Goal: Task Accomplishment & Management: Manage account settings

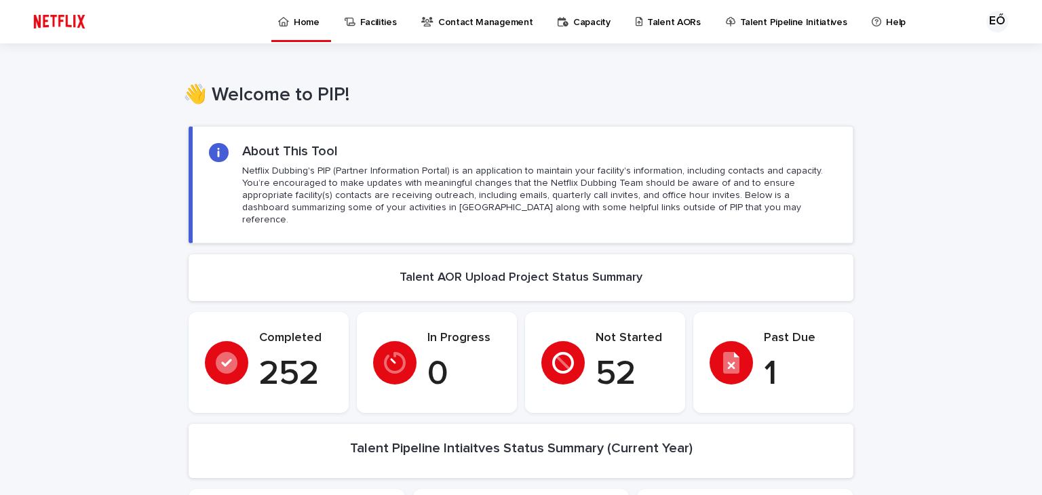
click at [771, 354] on p "1" at bounding box center [800, 374] width 73 height 41
click at [732, 359] on icon at bounding box center [731, 363] width 16 height 22
click at [647, 17] on p "Talent AORs" at bounding box center [674, 14] width 54 height 28
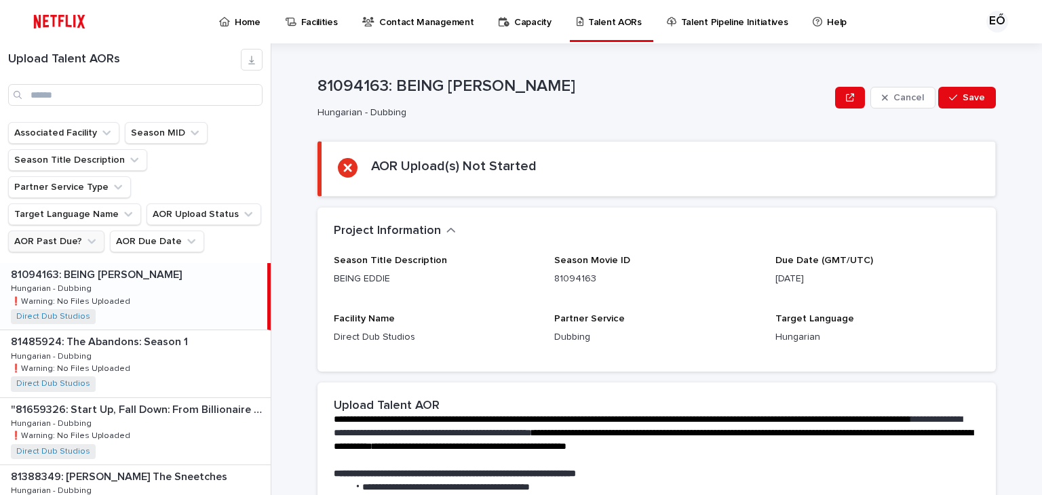
click at [85, 235] on icon "AOR Past Due?" at bounding box center [92, 242] width 14 height 14
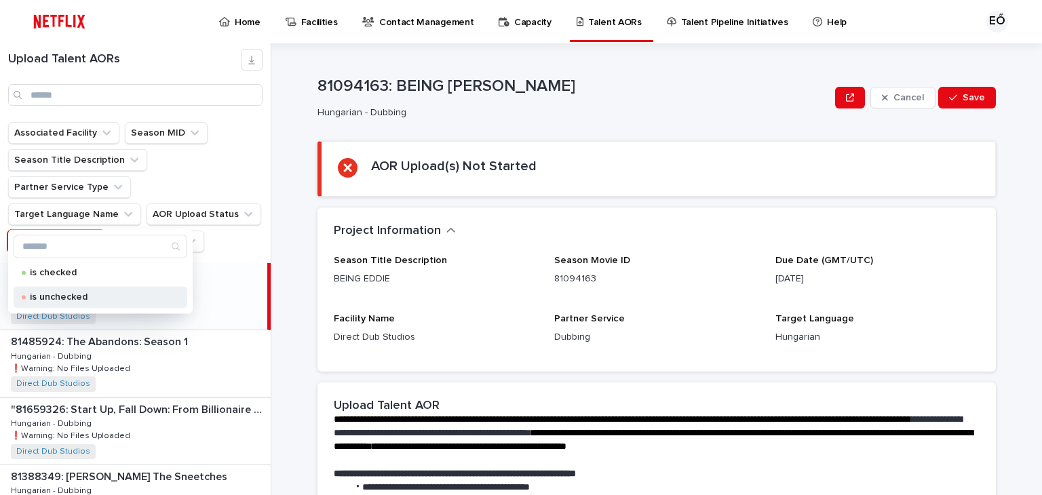
click at [103, 298] on p "is unchecked" at bounding box center [98, 296] width 136 height 9
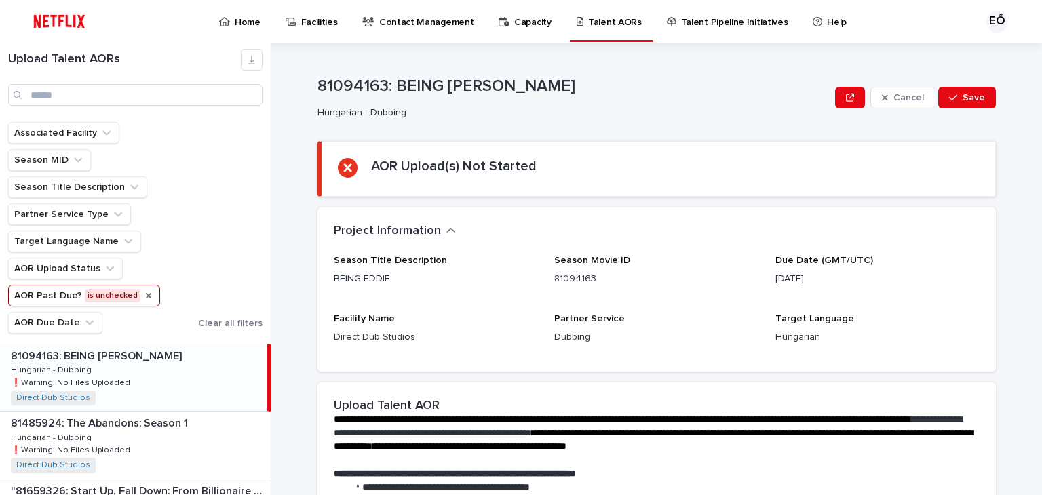
click at [145, 294] on icon "AOR Past Due?" at bounding box center [148, 295] width 11 height 11
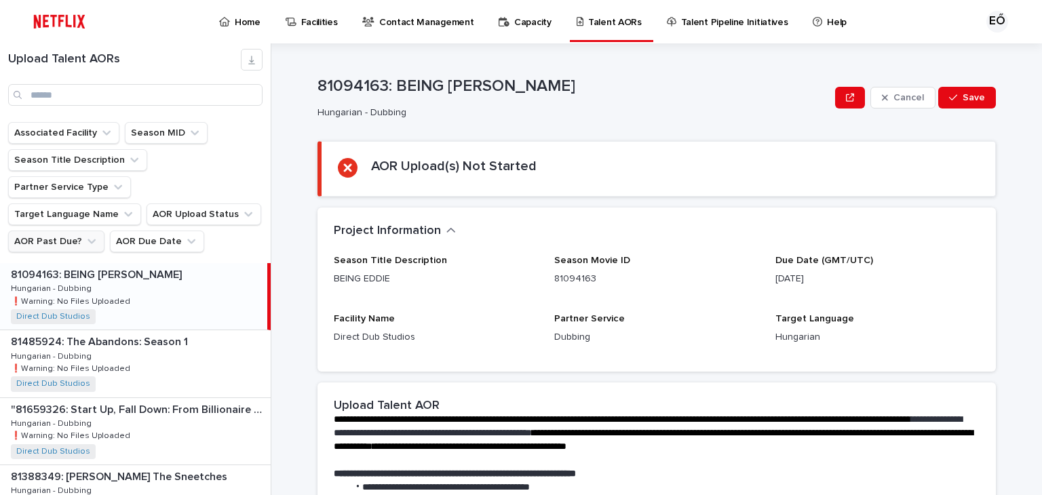
click at [165, 294] on div "81094163: BEING [PERSON_NAME] 81094163: BEING [PERSON_NAME] - Dubbing Hungarian…" at bounding box center [133, 296] width 267 height 66
click at [172, 231] on button "AOR Due Date" at bounding box center [157, 242] width 94 height 22
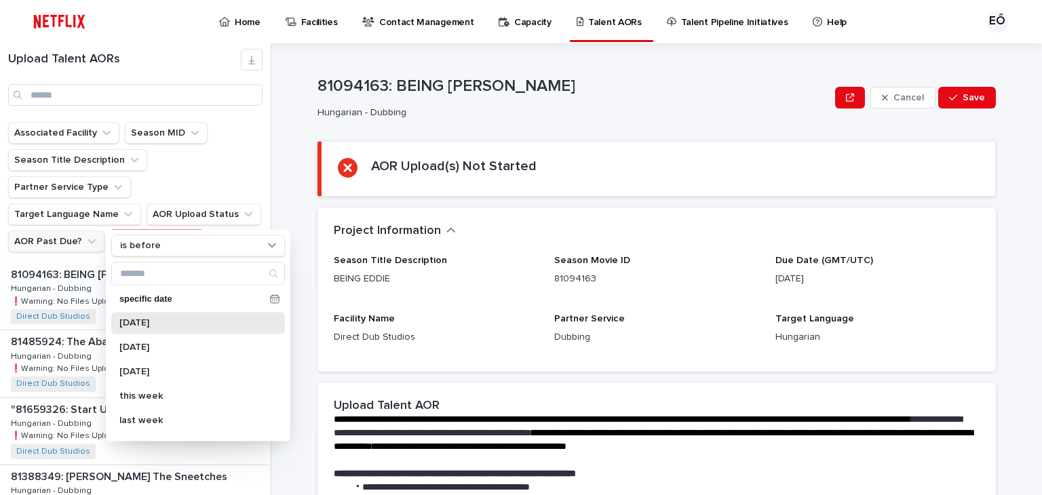
click at [178, 324] on p "[DATE]" at bounding box center [191, 322] width 144 height 9
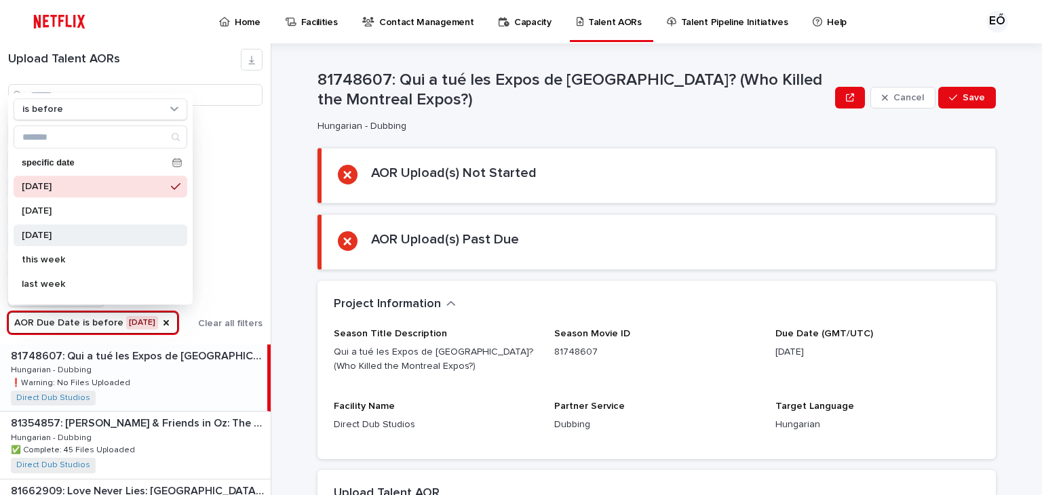
click at [136, 238] on p "[DATE]" at bounding box center [94, 235] width 144 height 9
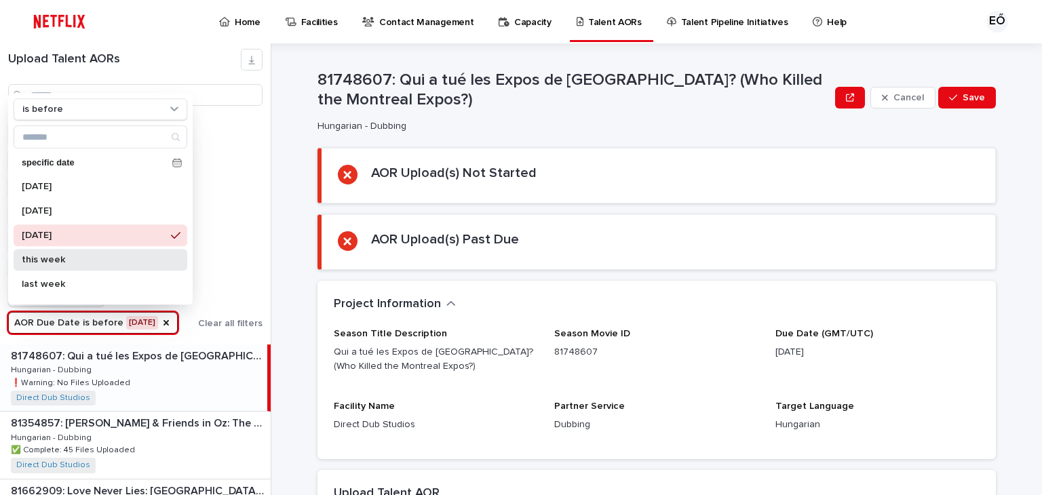
click at [127, 251] on div "this week" at bounding box center [101, 260] width 174 height 22
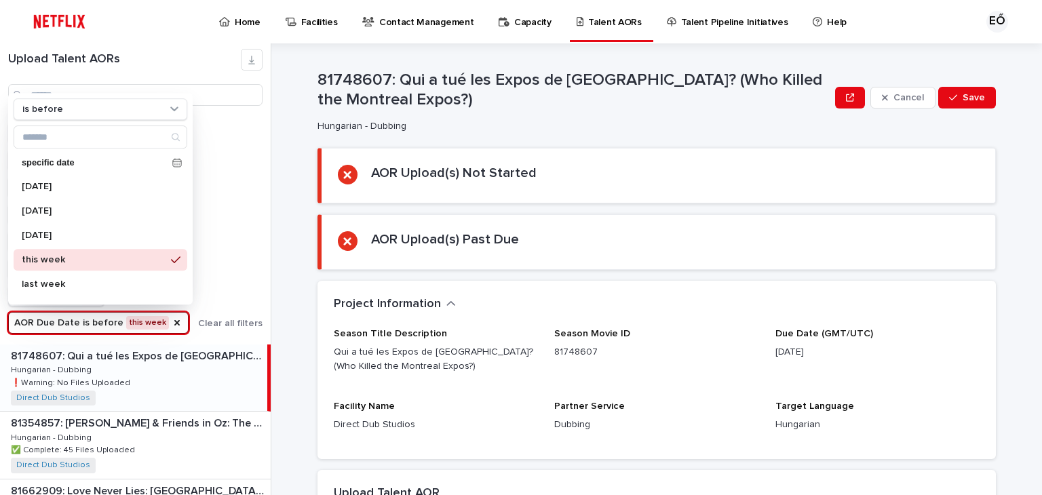
click at [579, 107] on p "81748607: Qui a tué les Expos de [GEOGRAPHIC_DATA]? (Who Killed the Montreal Ex…" at bounding box center [573, 90] width 512 height 39
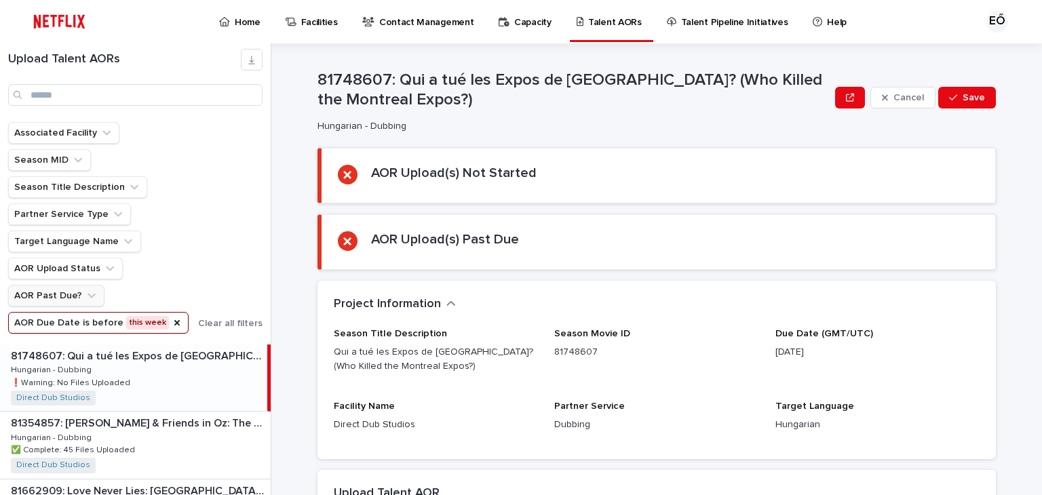
click at [504, 177] on h2 "AOR Upload(s) Not Started" at bounding box center [453, 173] width 165 height 16
click at [340, 191] on section "AOR Upload(s) Not Started" at bounding box center [656, 176] width 678 height 56
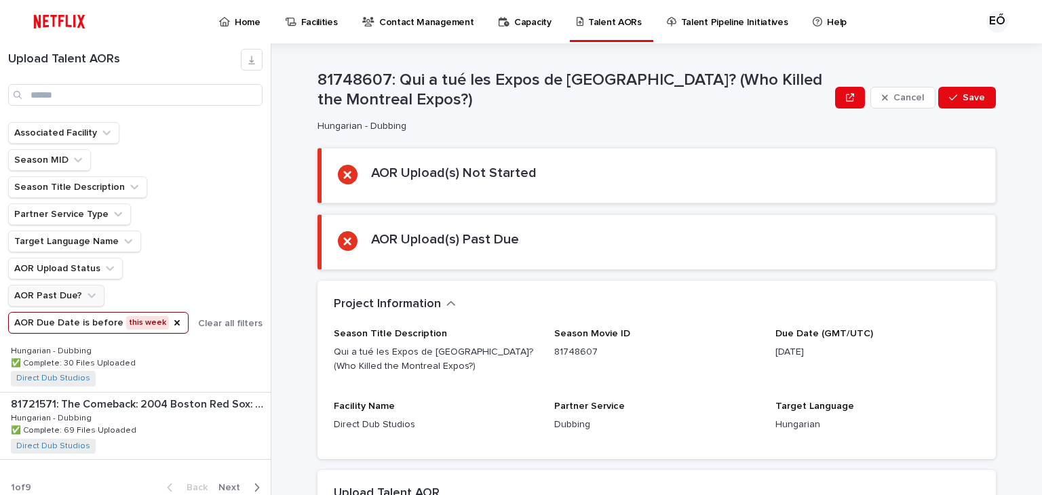
scroll to position [1910, 0]
click at [251, 481] on button "Next" at bounding box center [242, 484] width 58 height 12
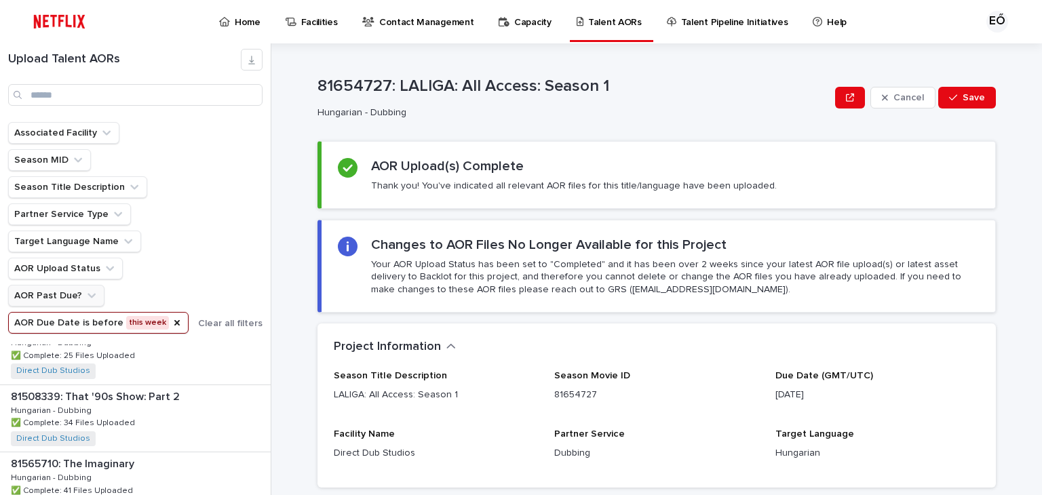
scroll to position [1029, 0]
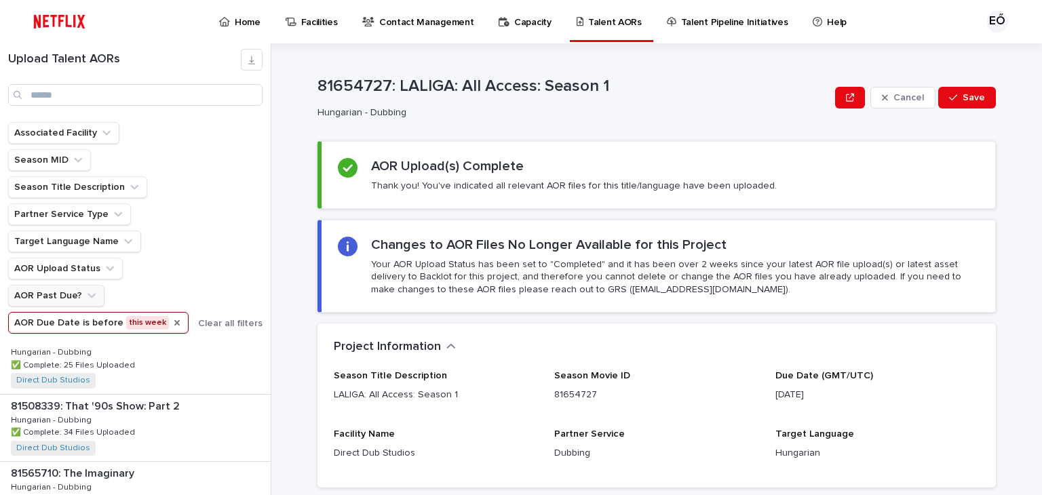
click at [172, 321] on icon "AOR Due Date" at bounding box center [177, 322] width 11 height 11
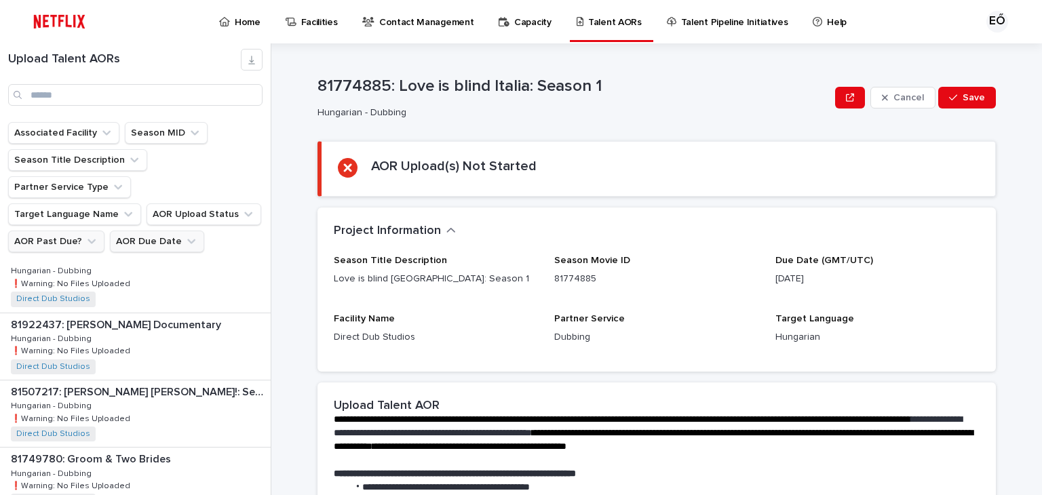
click at [182, 231] on button "AOR Due Date" at bounding box center [157, 242] width 94 height 22
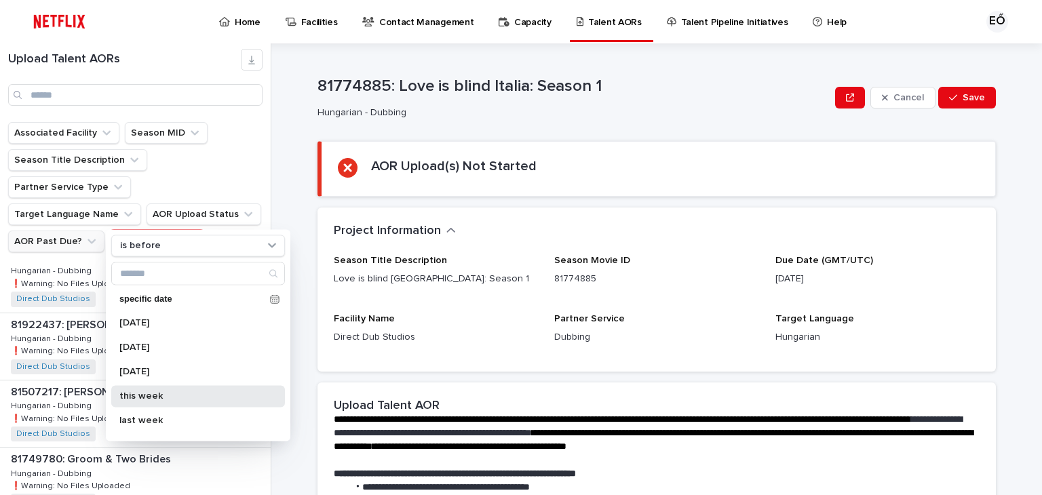
click at [155, 397] on p "this week" at bounding box center [191, 395] width 144 height 9
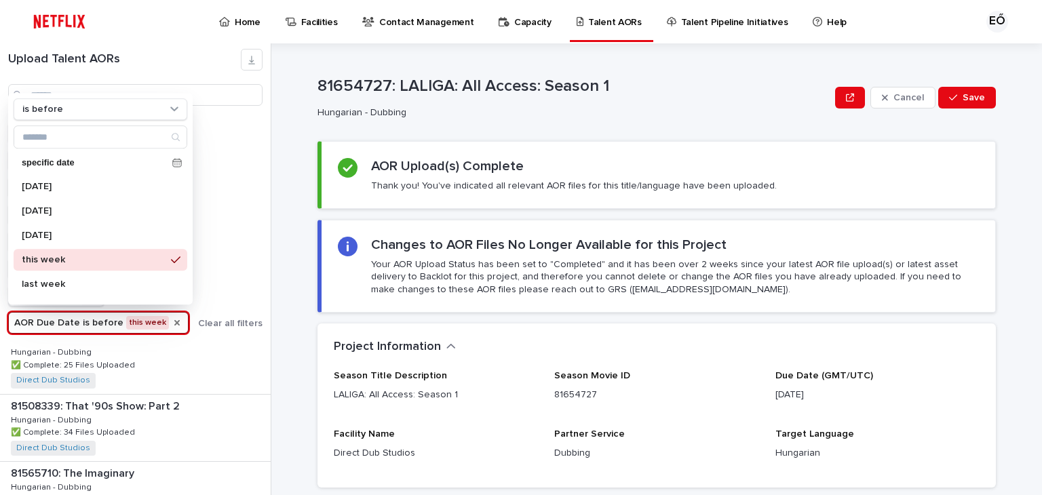
click at [172, 323] on icon "AOR Due Date" at bounding box center [177, 322] width 11 height 11
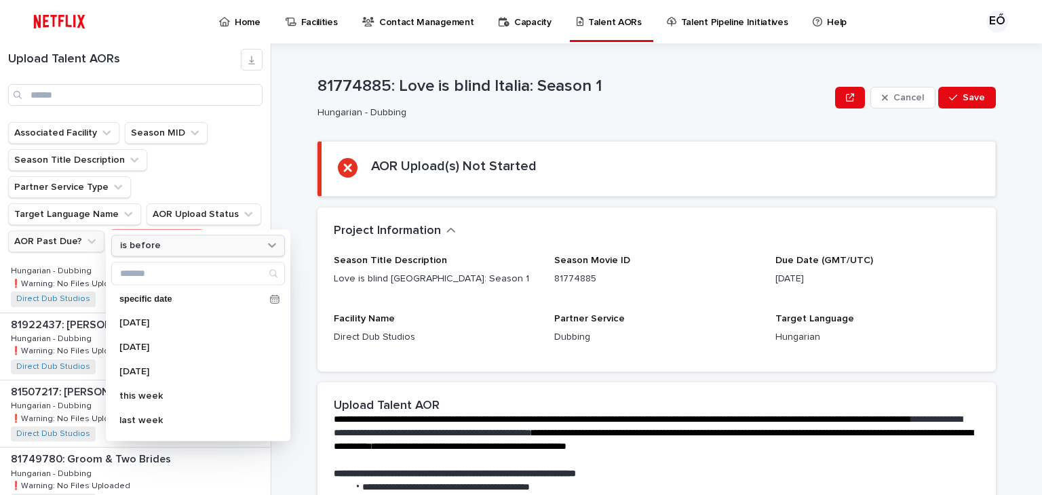
click at [241, 250] on div "is before" at bounding box center [190, 246] width 150 height 14
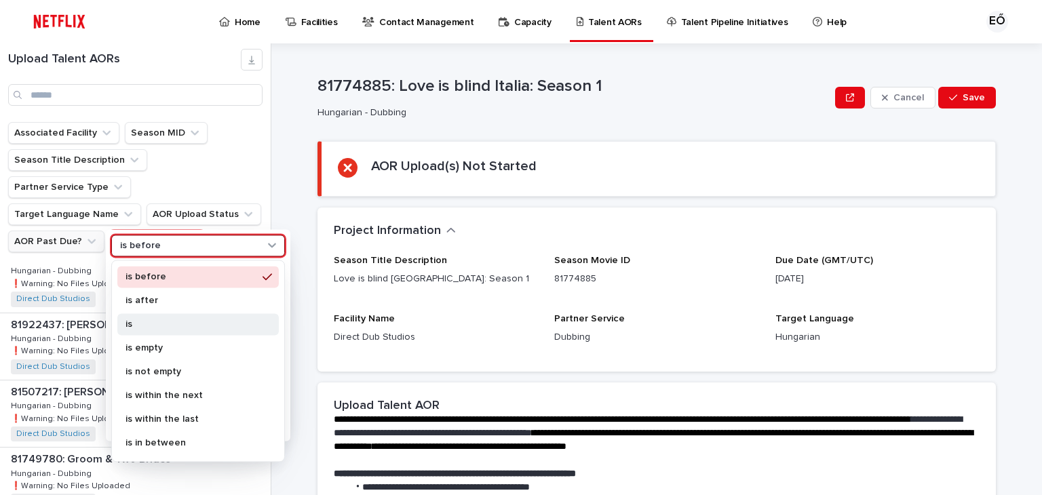
click at [221, 321] on p "is" at bounding box center [191, 323] width 132 height 9
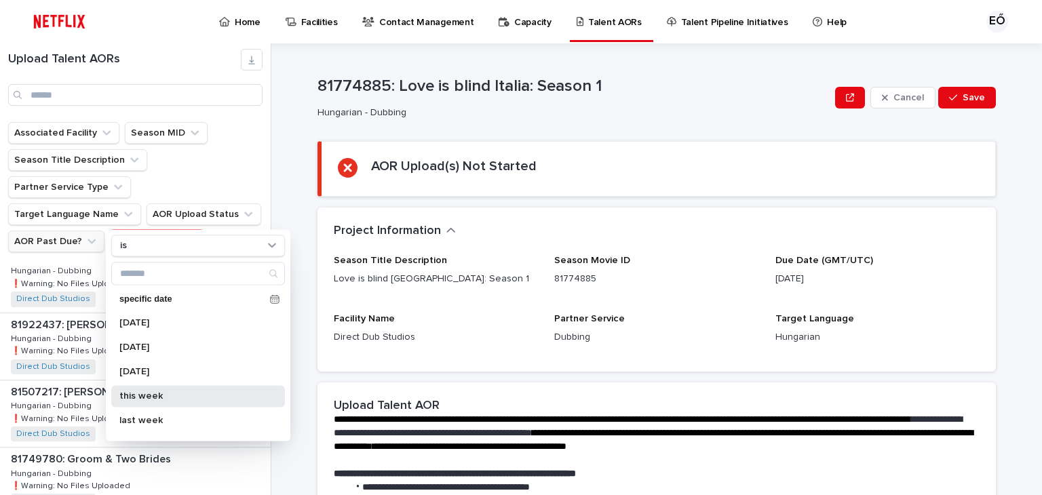
click at [190, 399] on p "this week" at bounding box center [191, 395] width 144 height 9
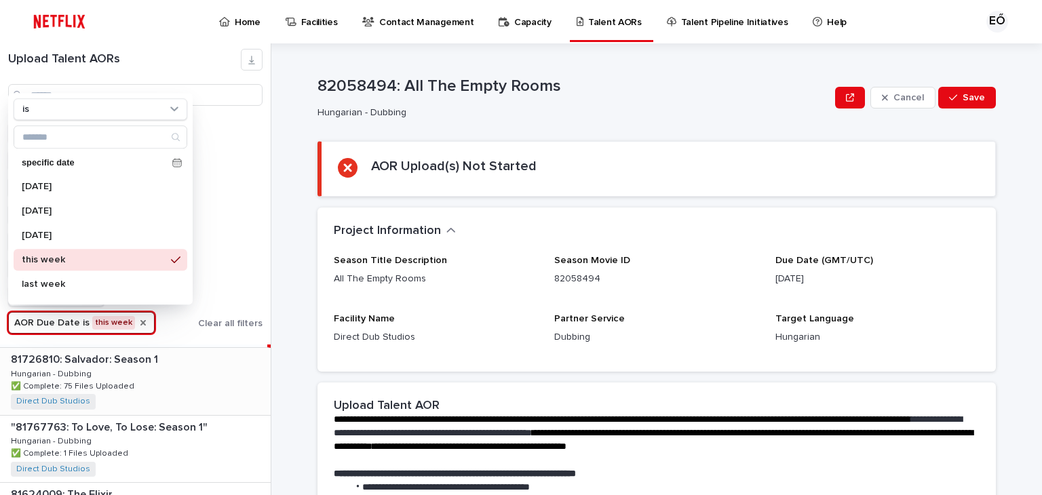
scroll to position [132, 0]
click at [192, 378] on div ""81767763: To Love, To Lose: Season 1" "81767763: To Love, To Lose: Season 1" H…" at bounding box center [135, 381] width 271 height 66
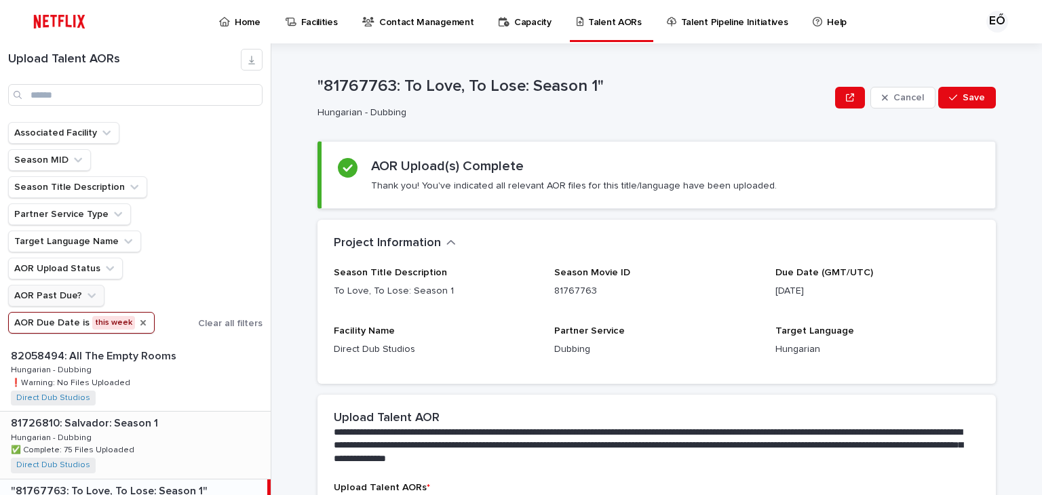
click at [156, 439] on div "81726810: Salvador: Season 1 81726810: Salvador: Season 1 Hungarian - Dubbing H…" at bounding box center [135, 445] width 271 height 66
click at [171, 383] on div "82058494: All The Empty Rooms 82058494: All The Empty Rooms Hungarian - Dubbing…" at bounding box center [135, 377] width 271 height 66
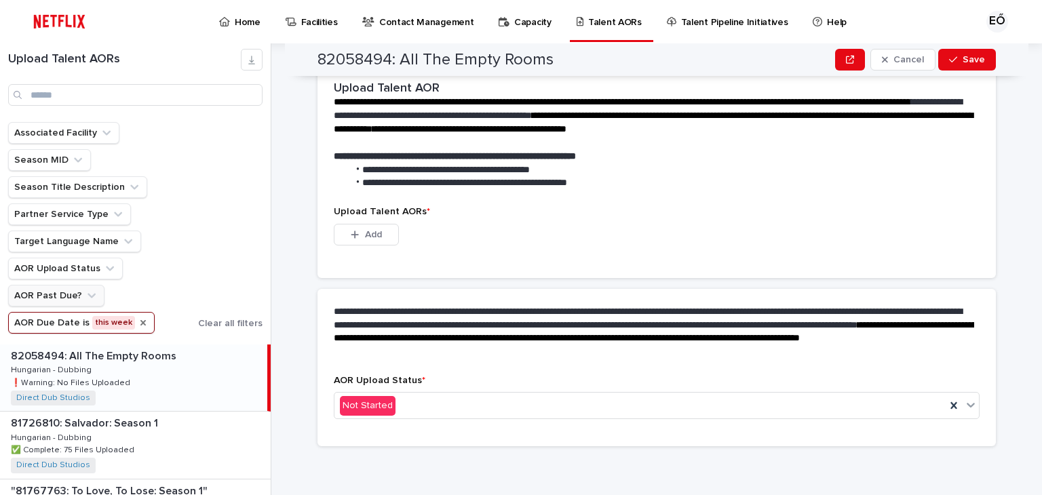
click at [203, 367] on div "82058494: All The Empty Rooms 82058494: All The Empty Rooms Hungarian - Dubbing…" at bounding box center [133, 377] width 267 height 66
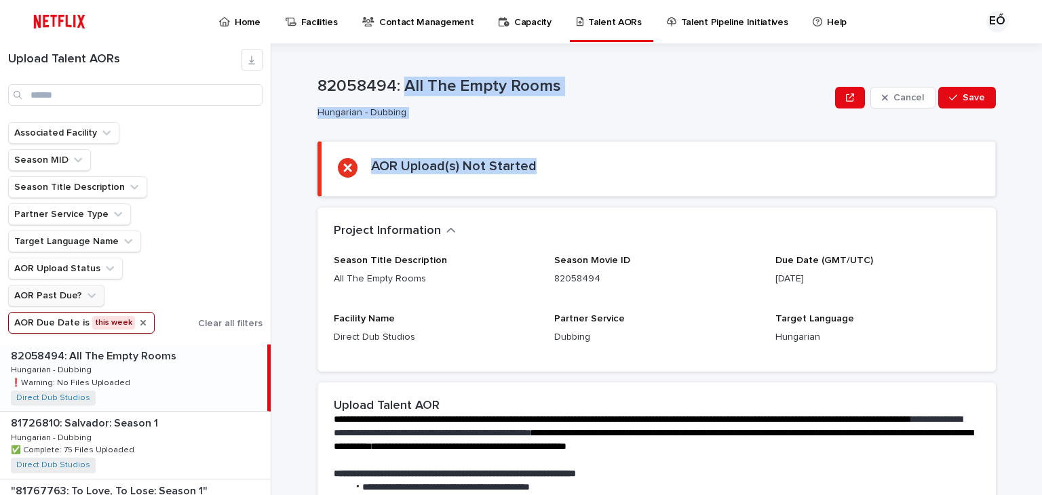
drag, startPoint x: 396, startPoint y: 85, endPoint x: 654, endPoint y: 197, distance: 280.9
click at [654, 197] on div "**********" at bounding box center [656, 423] width 678 height 704
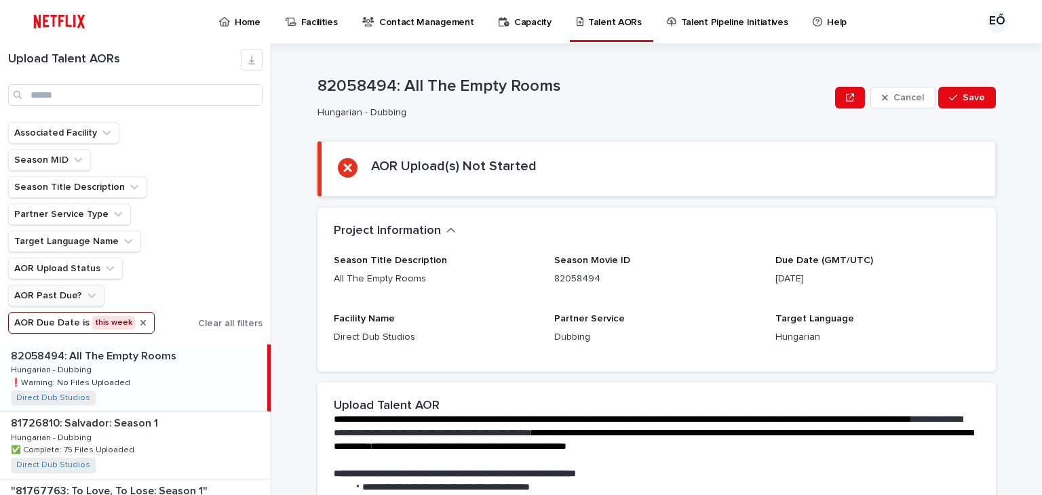
click at [732, 268] on div "Season Movie ID 82058494" at bounding box center [656, 276] width 204 height 42
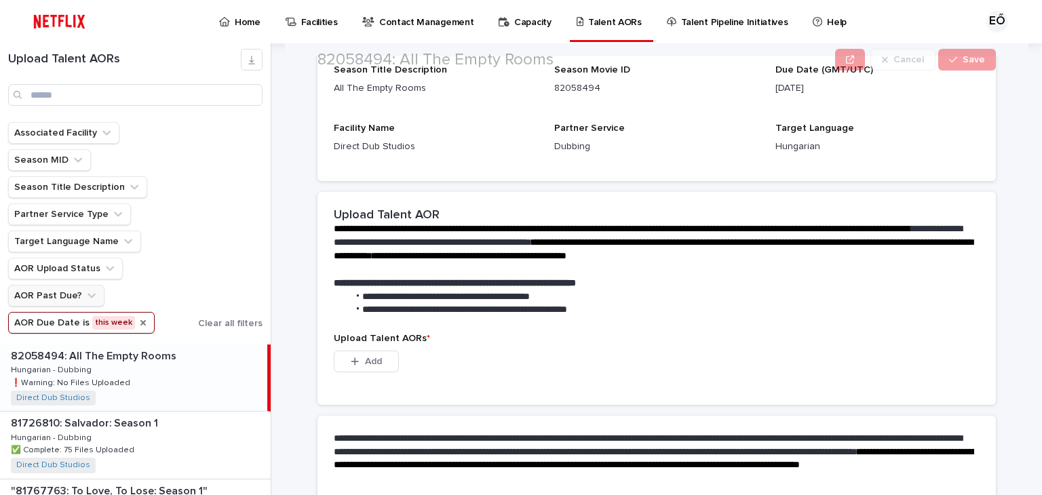
scroll to position [203, 0]
